Goal: Book appointment/travel/reservation

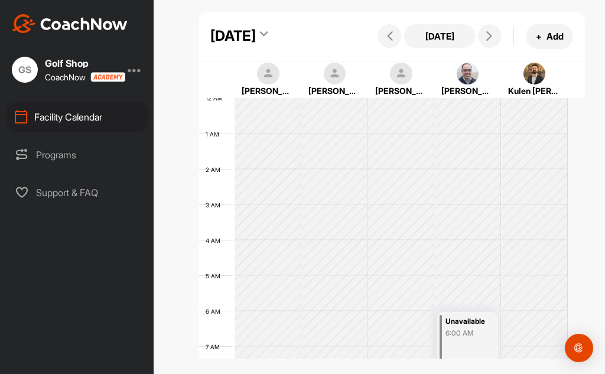
scroll to position [204, 0]
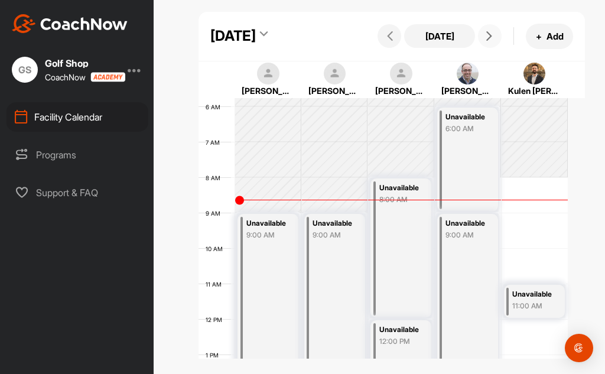
click at [479, 48] on button at bounding box center [490, 36] width 24 height 24
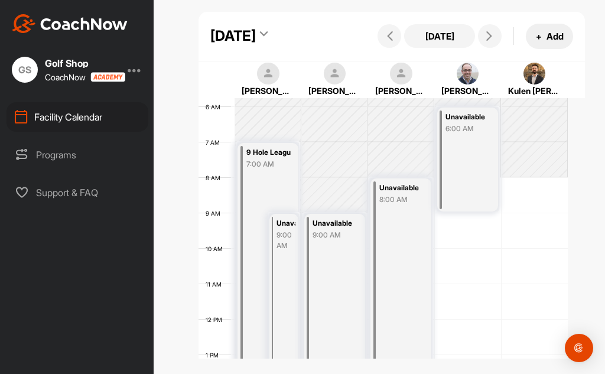
click at [539, 43] on button "+ Add" at bounding box center [549, 36] width 47 height 25
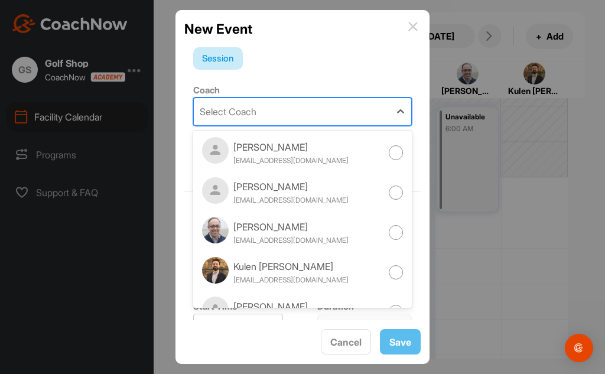
click at [354, 107] on div "Select Coach" at bounding box center [292, 111] width 196 height 27
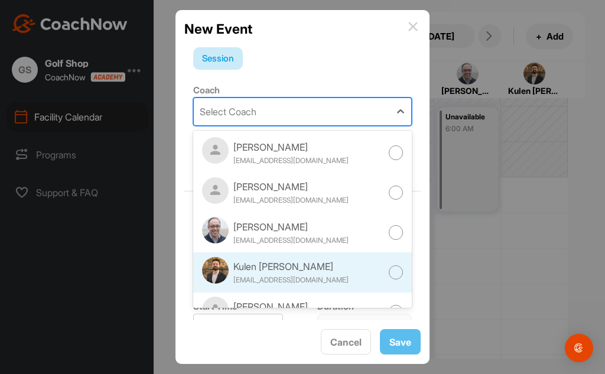
click at [389, 270] on div at bounding box center [396, 272] width 15 height 15
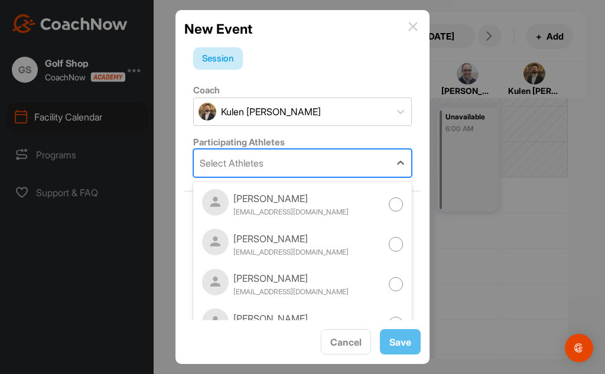
click at [350, 161] on div "Select Athletes" at bounding box center [292, 162] width 196 height 27
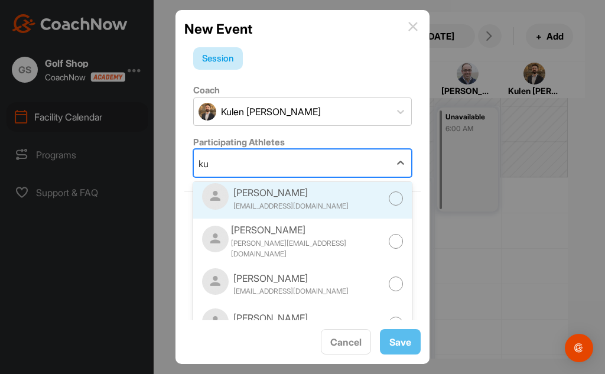
scroll to position [0, 0]
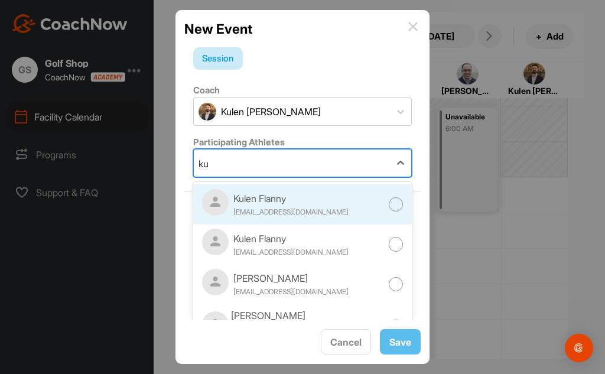
type input "k"
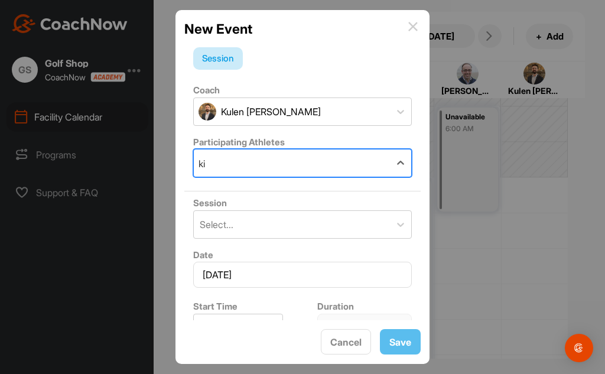
type input "k"
type input "p"
type input "flann"
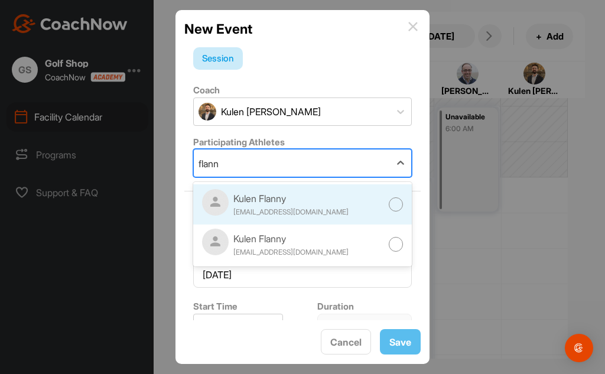
click at [389, 210] on div at bounding box center [396, 204] width 15 height 15
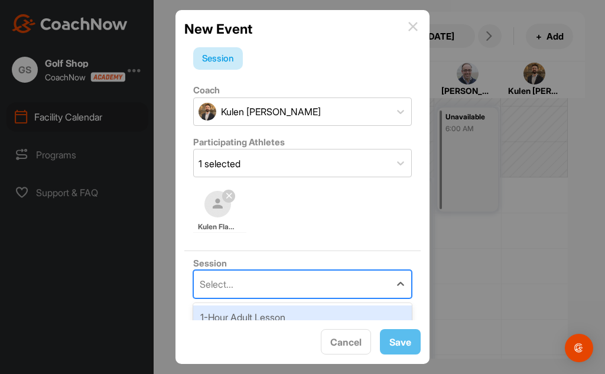
click at [291, 278] on div "Select..." at bounding box center [292, 283] width 196 height 27
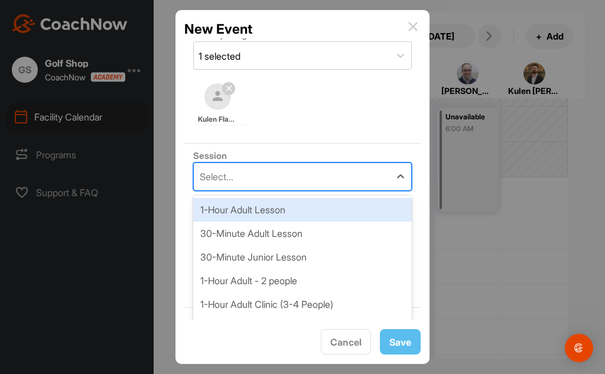
scroll to position [118, 0]
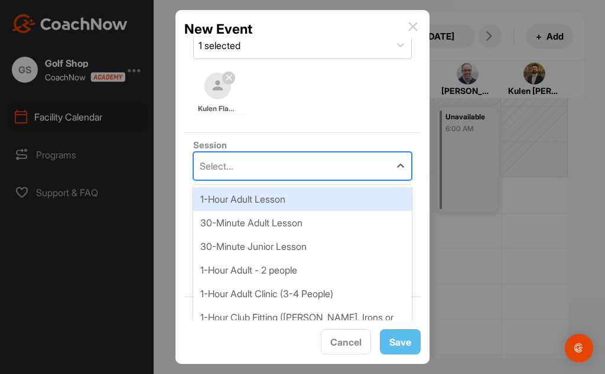
click at [301, 195] on div "1-Hour Adult Lesson" at bounding box center [302, 199] width 218 height 24
type input "60 mins"
type input "130"
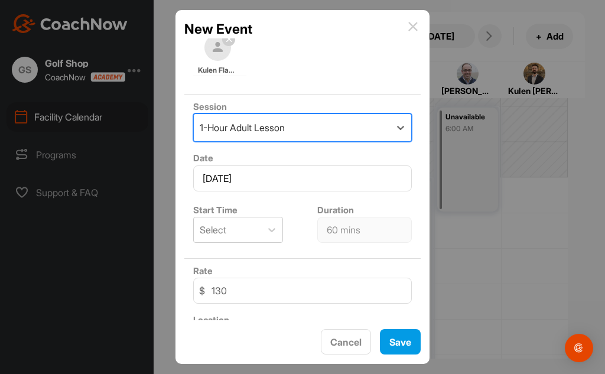
scroll to position [177, 0]
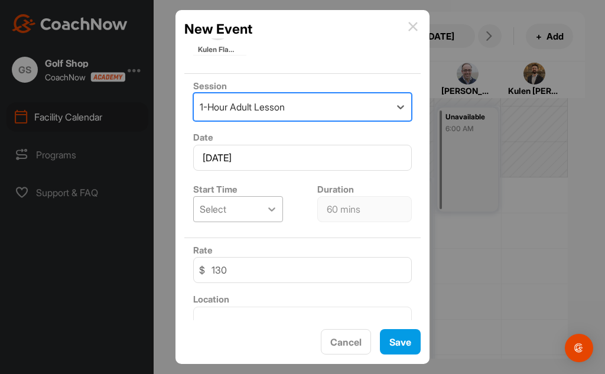
click at [267, 211] on icon at bounding box center [272, 209] width 12 height 12
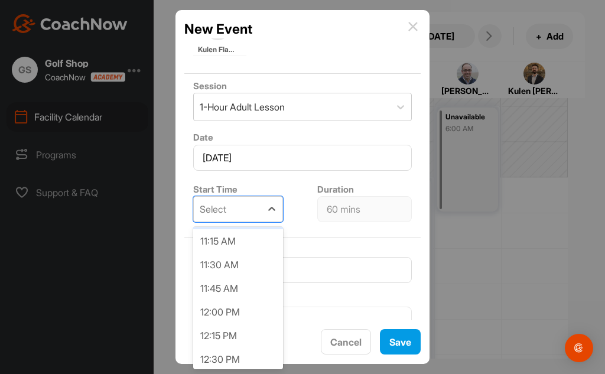
scroll to position [1122, 0]
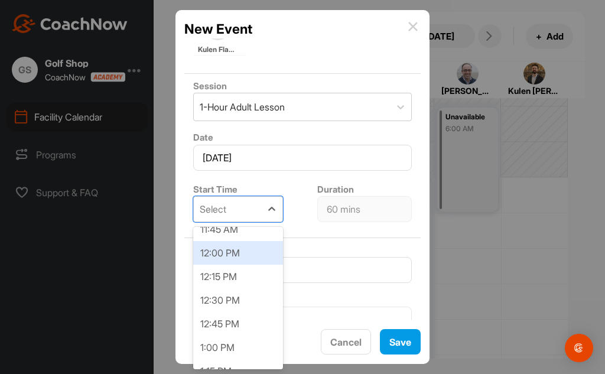
click at [245, 257] on div "12:00 PM" at bounding box center [238, 253] width 90 height 24
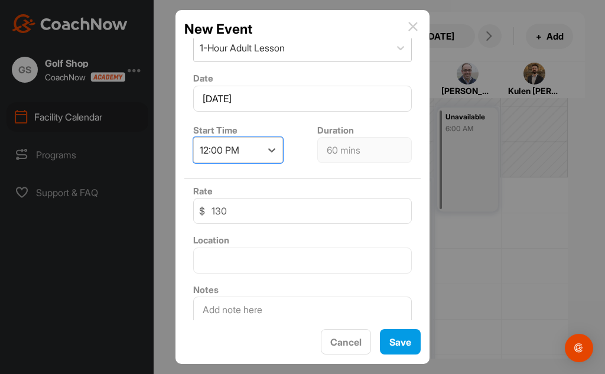
scroll to position [276, 0]
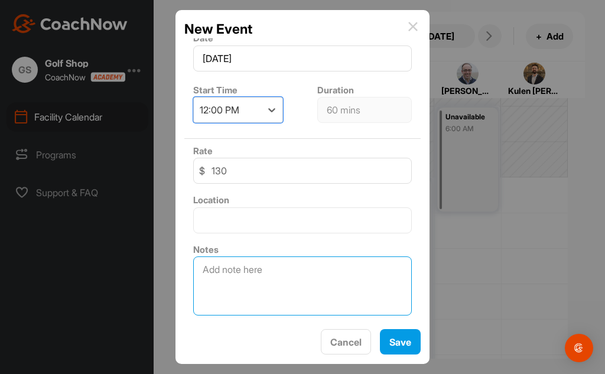
click at [263, 268] on textarea at bounding box center [302, 285] width 218 height 59
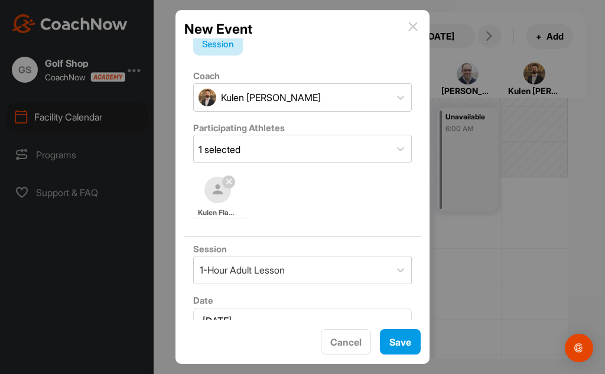
scroll to position [0, 0]
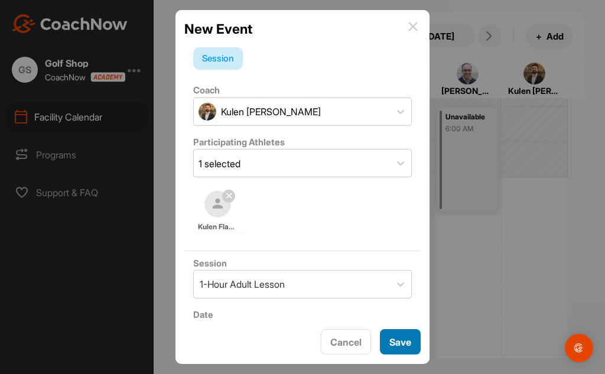
type textarea "[PERSON_NAME] short game"
click at [403, 346] on button "Save" at bounding box center [400, 341] width 41 height 25
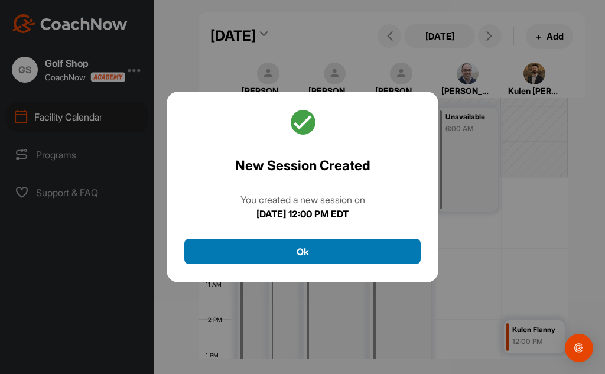
click at [327, 248] on button "Ok" at bounding box center [302, 251] width 236 height 25
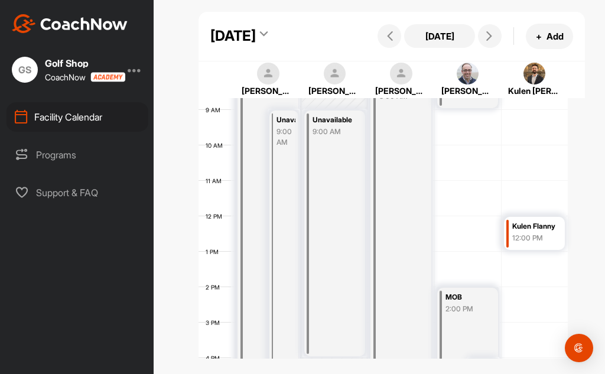
scroll to position [322, 0]
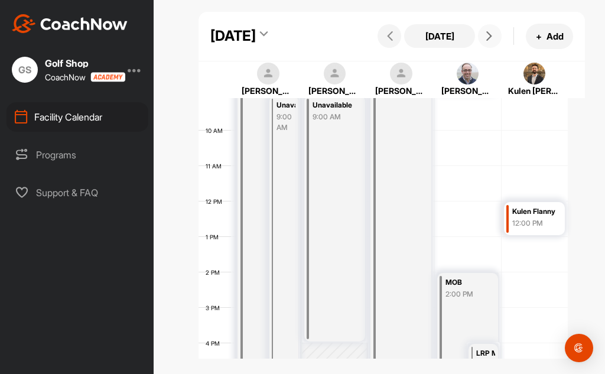
click at [484, 41] on icon at bounding box center [488, 35] width 9 height 9
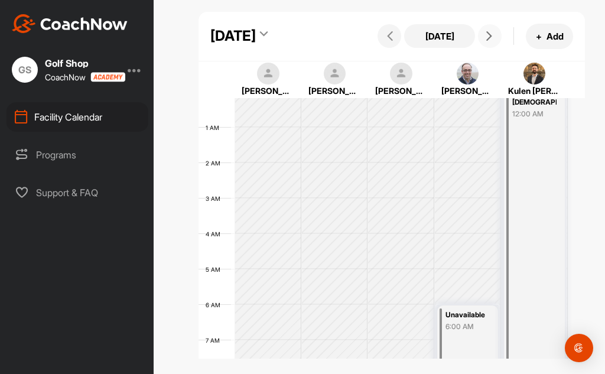
scroll to position [0, 0]
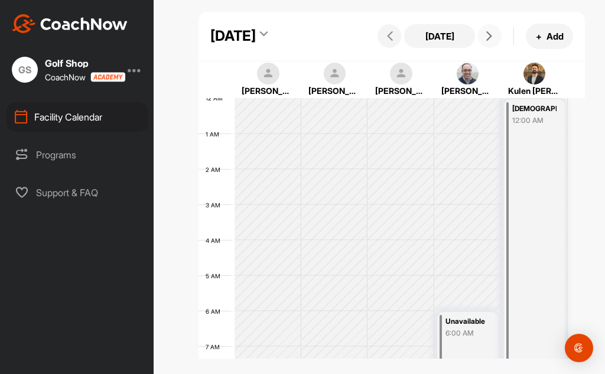
click at [479, 48] on button at bounding box center [490, 36] width 24 height 24
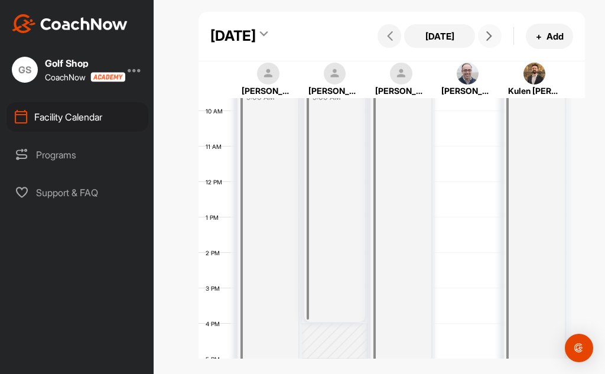
scroll to position [204, 0]
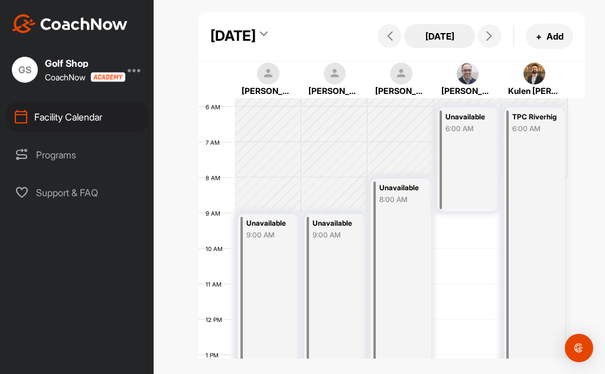
click at [430, 47] on button "[DATE]" at bounding box center [439, 36] width 71 height 24
